Goal: Information Seeking & Learning: Learn about a topic

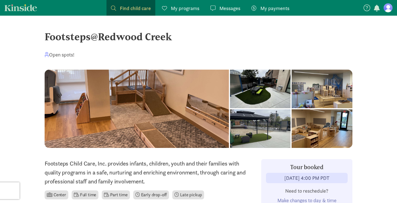
click at [220, 3] on link "Messages Messages" at bounding box center [225, 8] width 39 height 16
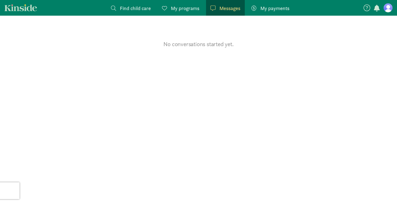
click at [191, 52] on section "No conversations started yet." at bounding box center [198, 109] width 397 height 187
click at [378, 9] on span "button" at bounding box center [377, 8] width 6 height 7
click at [391, 13] on nav "Find child care Find My programs Programs Messages Messages My payments Pay No …" at bounding box center [198, 8] width 397 height 16
click at [389, 8] on figure at bounding box center [388, 7] width 9 height 9
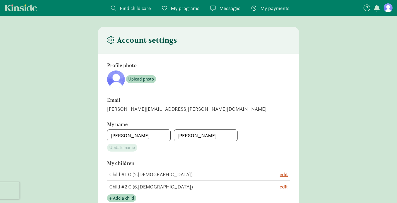
click at [140, 8] on span "Find child care" at bounding box center [135, 8] width 31 height 8
